Goal: Navigation & Orientation: Find specific page/section

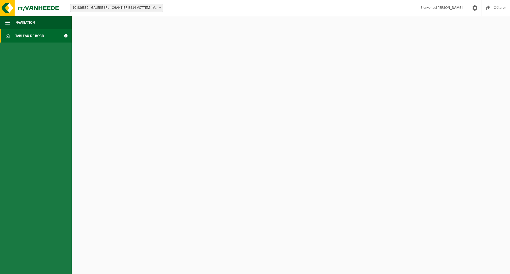
click at [24, 44] on ul "Navigation Clôturer Tableau de bord" at bounding box center [36, 145] width 72 height 258
click at [28, 39] on span "Tableau de bord" at bounding box center [29, 35] width 29 height 13
click at [35, 35] on span "Tableau de bord" at bounding box center [29, 35] width 29 height 13
click at [68, 35] on span at bounding box center [66, 35] width 12 height 13
click at [24, 21] on span "Navigation" at bounding box center [24, 22] width 19 height 13
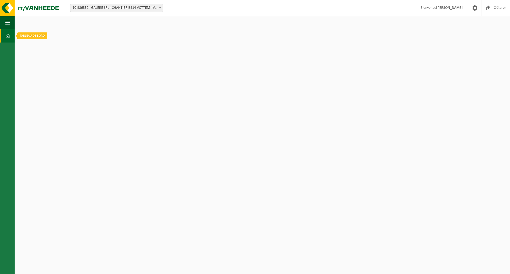
click at [4, 37] on link "Tableau de bord" at bounding box center [7, 35] width 15 height 13
click at [5, 35] on link "Tableau de bord" at bounding box center [7, 35] width 15 height 13
click at [6, 23] on span "button" at bounding box center [7, 22] width 5 height 13
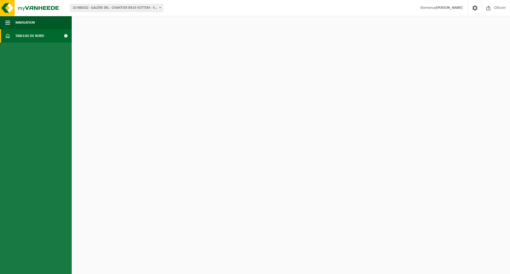
click at [158, 9] on span at bounding box center [160, 7] width 5 height 7
click at [30, 36] on span "Tableau de bord" at bounding box center [29, 35] width 29 height 13
drag, startPoint x: 0, startPoint y: 0, endPoint x: 29, endPoint y: 35, distance: 45.1
click at [29, 35] on span "Tableau de bord" at bounding box center [29, 35] width 29 height 13
click at [0, 35] on link "Tableau de bord" at bounding box center [36, 35] width 72 height 13
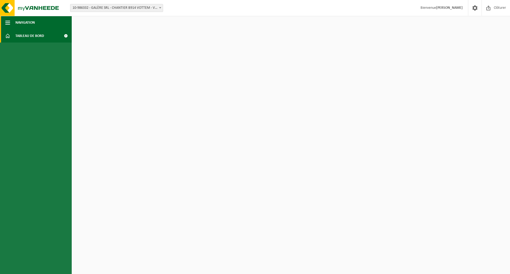
click at [6, 23] on span "button" at bounding box center [7, 22] width 5 height 13
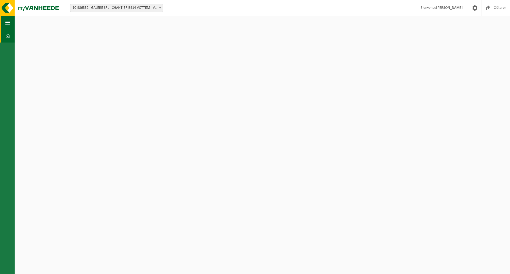
click at [5, 22] on button "Navigation" at bounding box center [7, 22] width 15 height 13
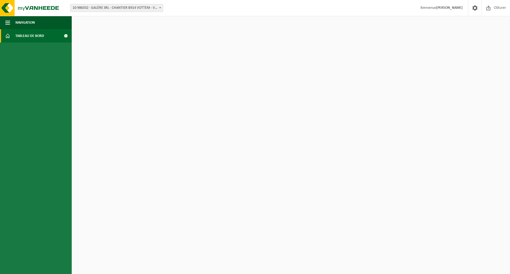
click at [11, 32] on link "Tableau de bord" at bounding box center [36, 35] width 72 height 13
click at [15, 39] on link "Tableau de bord" at bounding box center [36, 35] width 72 height 13
click at [19, 37] on span "Tableau de bord" at bounding box center [29, 35] width 29 height 13
click at [21, 39] on span "Tableau de bord" at bounding box center [29, 35] width 29 height 13
click at [17, 35] on span "Tableau de bord" at bounding box center [29, 35] width 29 height 13
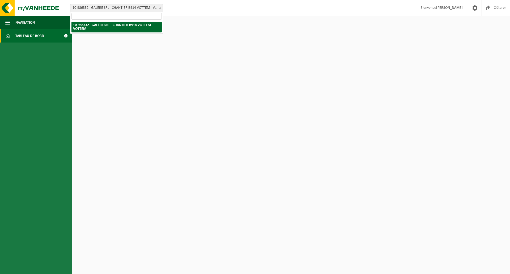
click at [139, 8] on span "10-986332 - GALÈRE SRL - CHANTIER B914 VOTTEM - VOTTEM" at bounding box center [116, 7] width 93 height 7
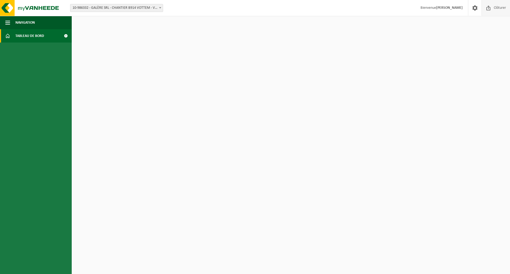
click at [495, 9] on span "Clôturer" at bounding box center [500, 8] width 15 height 16
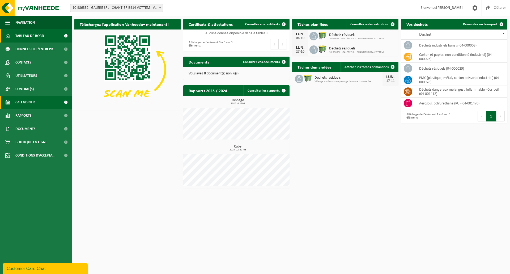
click at [34, 99] on span "Calendrier" at bounding box center [24, 102] width 19 height 13
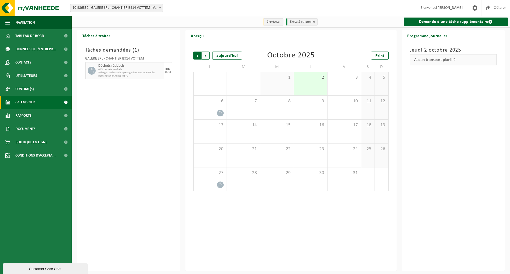
click at [203, 57] on span "Suivant" at bounding box center [206, 56] width 8 height 8
click at [205, 57] on span "Suivant" at bounding box center [206, 56] width 8 height 8
click at [198, 57] on span "Précédent" at bounding box center [198, 56] width 8 height 8
click at [66, 140] on span at bounding box center [66, 142] width 12 height 13
